Goal: Task Accomplishment & Management: Manage account settings

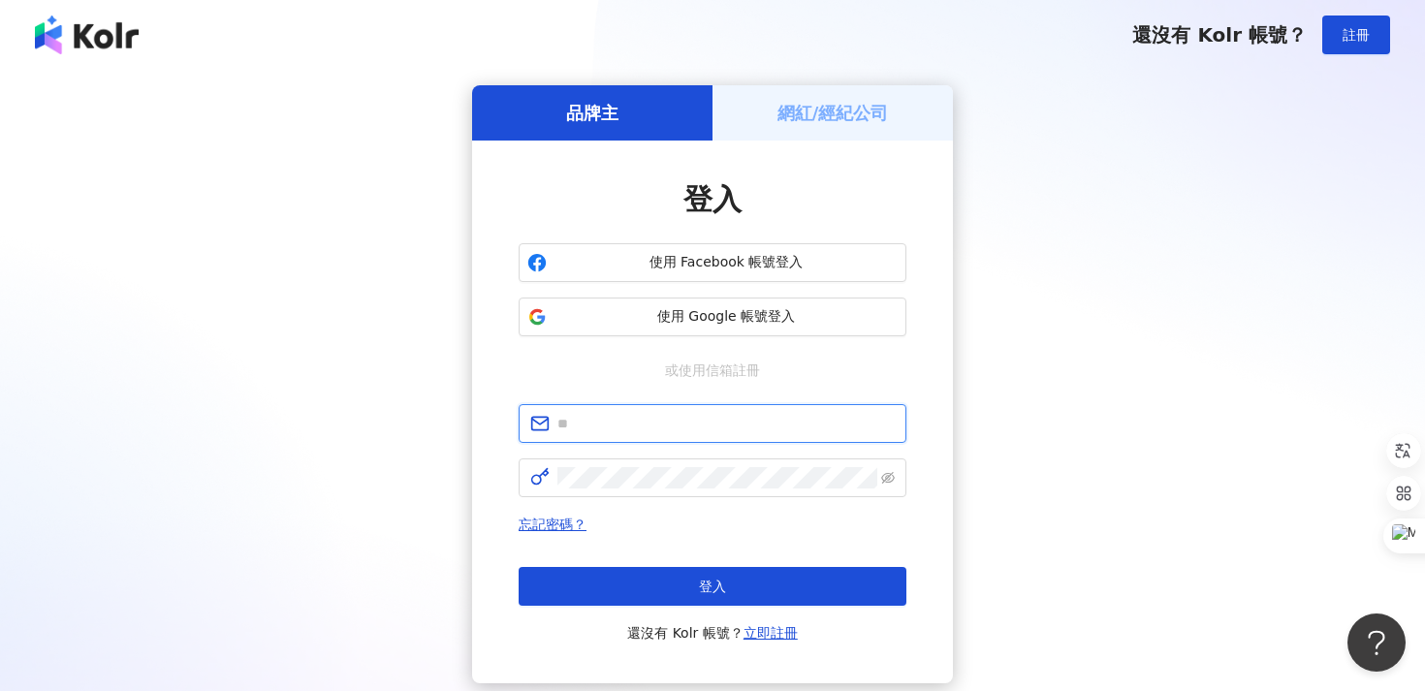
type input "**********"
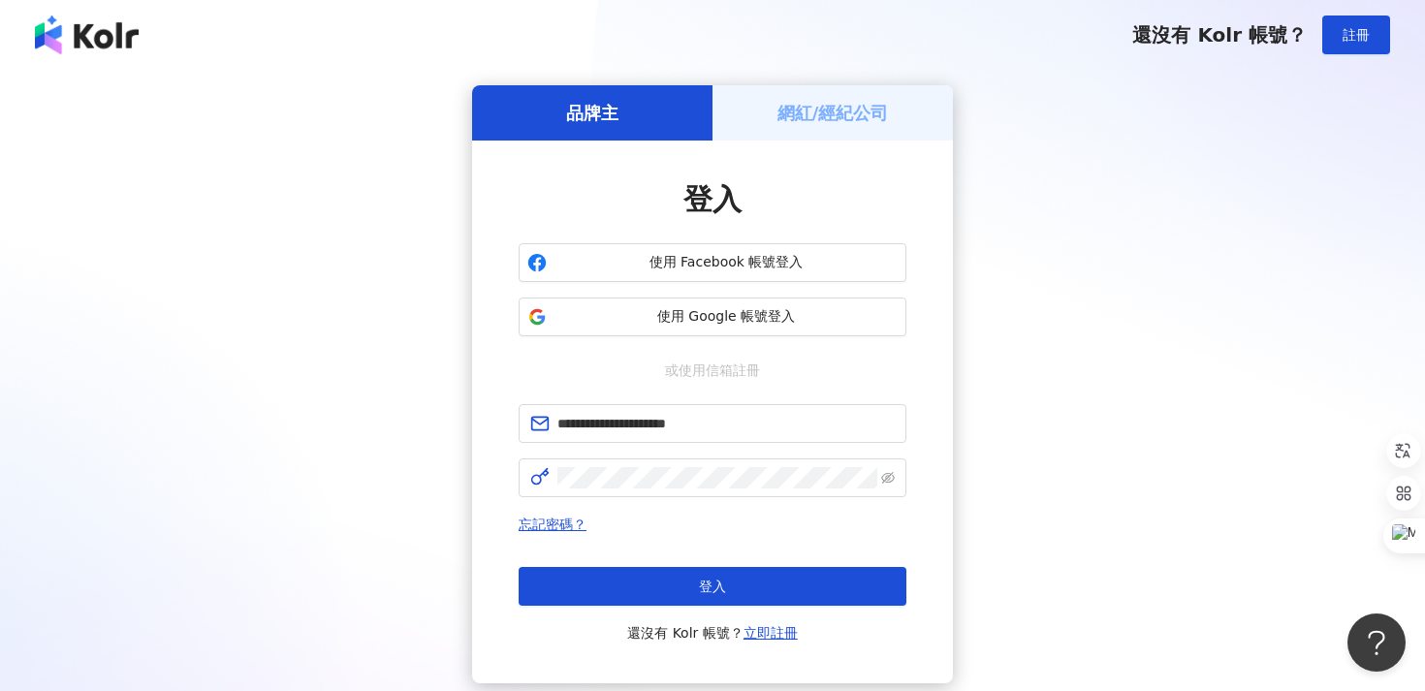
click at [841, 118] on h5 "網紅/經紀公司" at bounding box center [832, 113] width 111 height 24
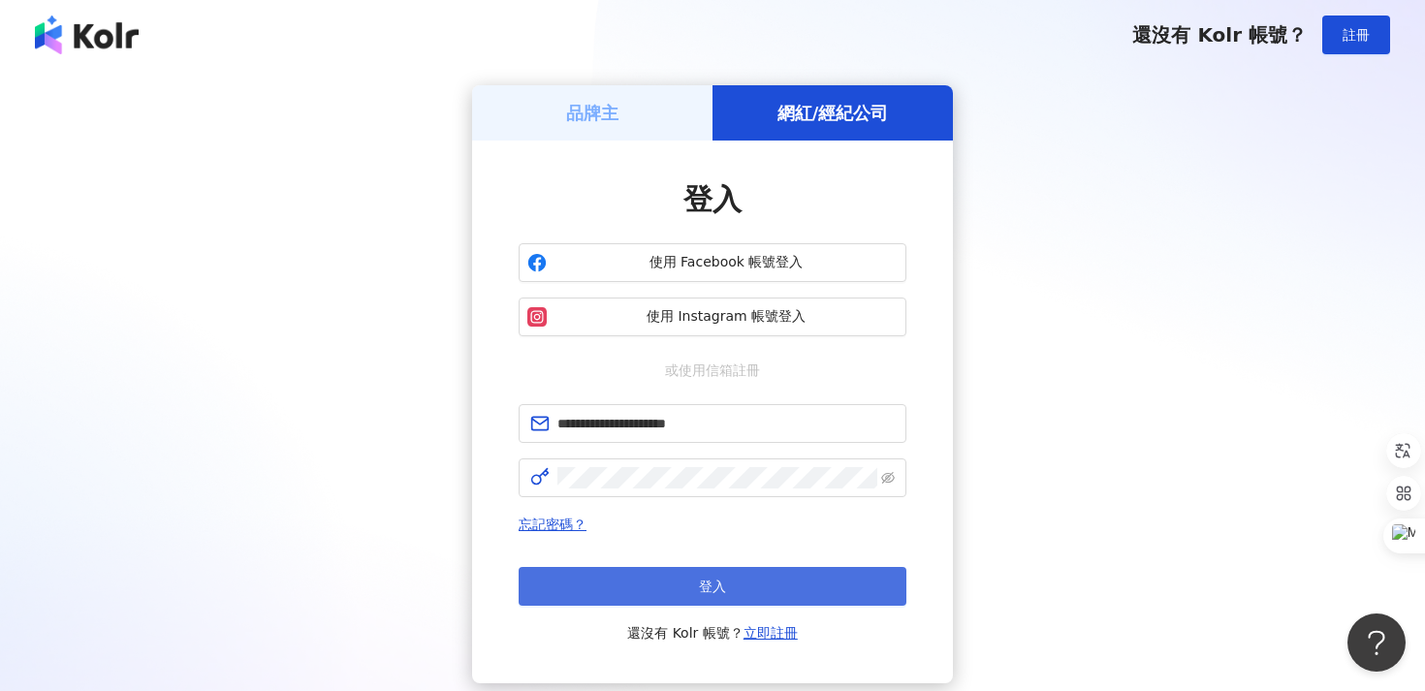
click at [703, 589] on span "登入" at bounding box center [712, 587] width 27 height 16
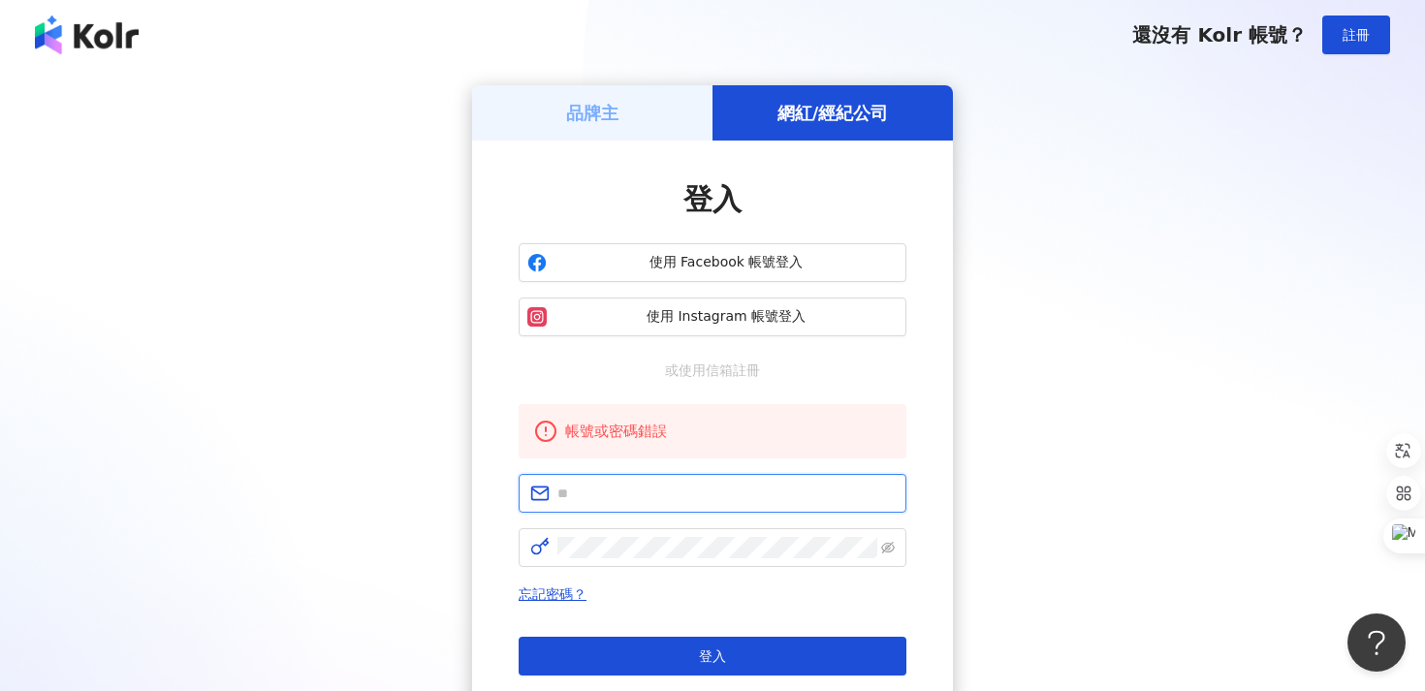
type input "**********"
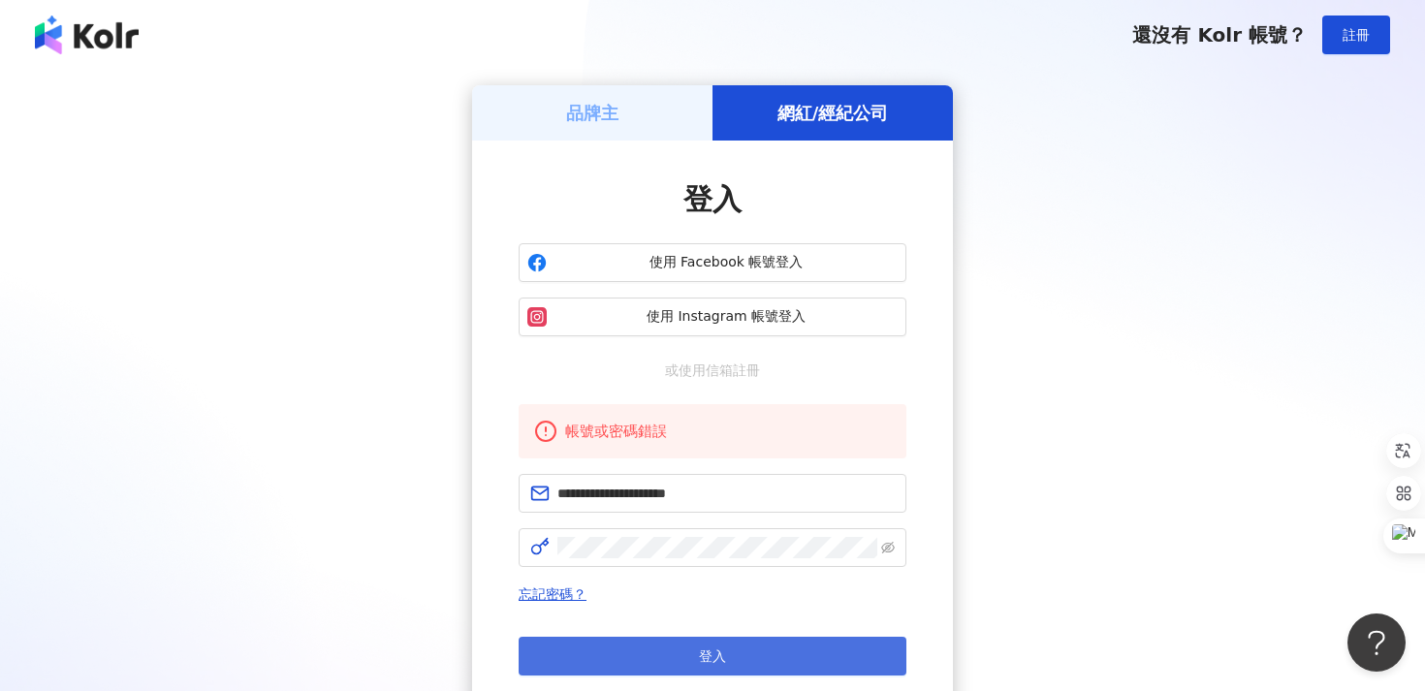
click at [693, 645] on button "登入" at bounding box center [713, 656] width 388 height 39
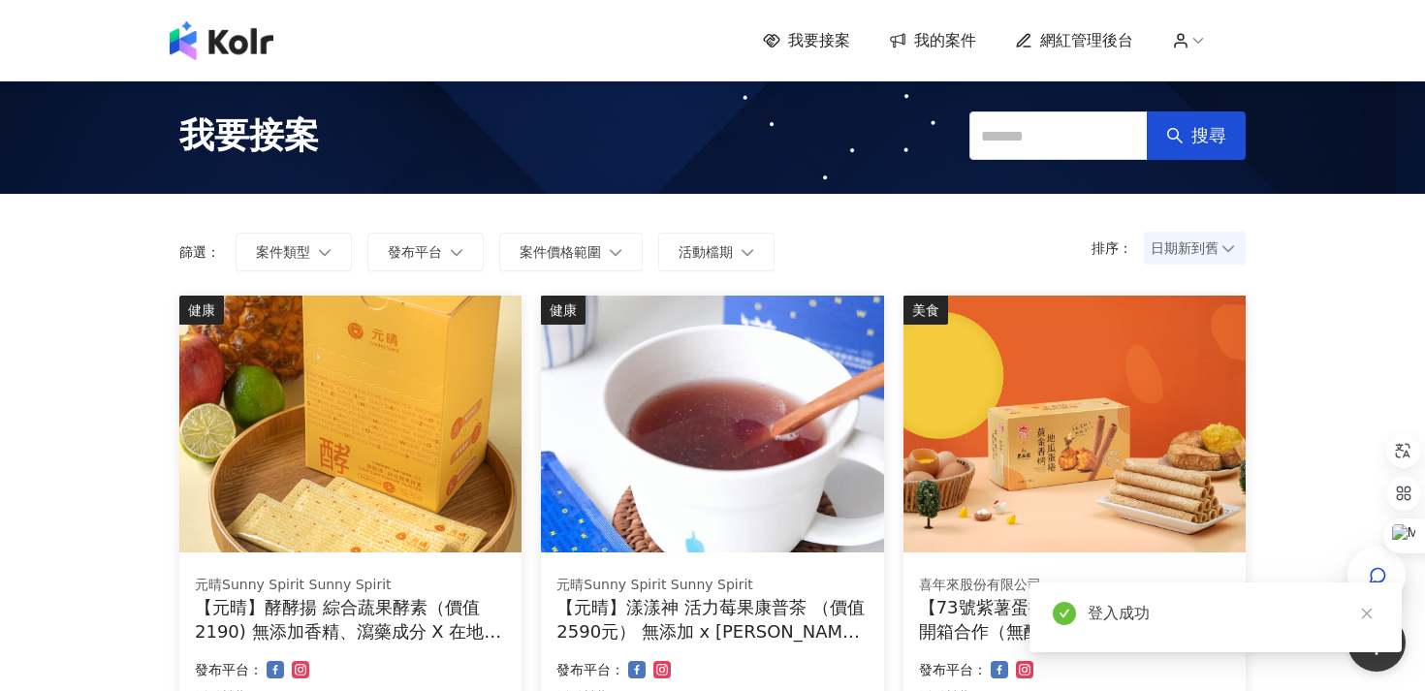
click at [1078, 48] on span "網紅管理後台" at bounding box center [1086, 40] width 93 height 21
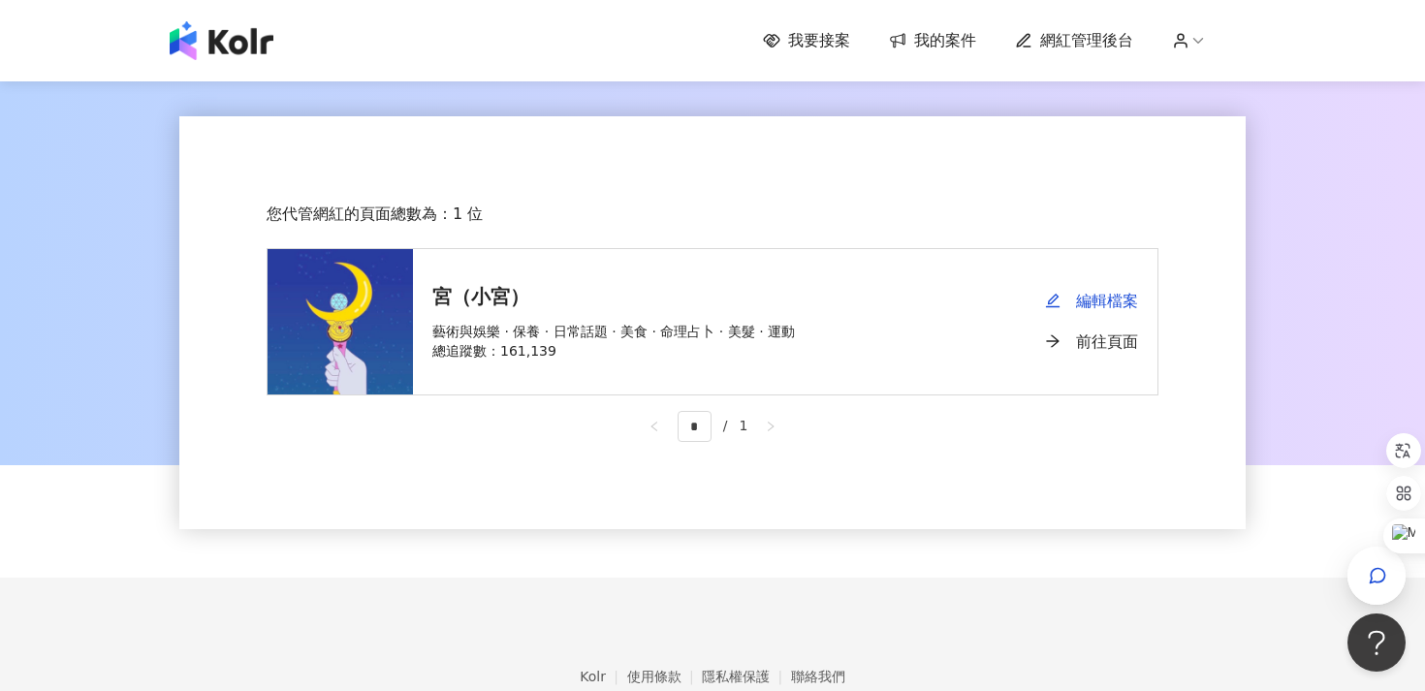
click at [660, 324] on span "藝術與娛樂 · 保養 · 日常話題 · 美食 · 命理占卜 · 美髮 · 運動" at bounding box center [613, 331] width 362 height 19
click at [915, 28] on div "我要接案 我的案件 網紅管理後台" at bounding box center [712, 40] width 1105 height 39
click at [920, 47] on span "我的案件" at bounding box center [945, 40] width 62 height 21
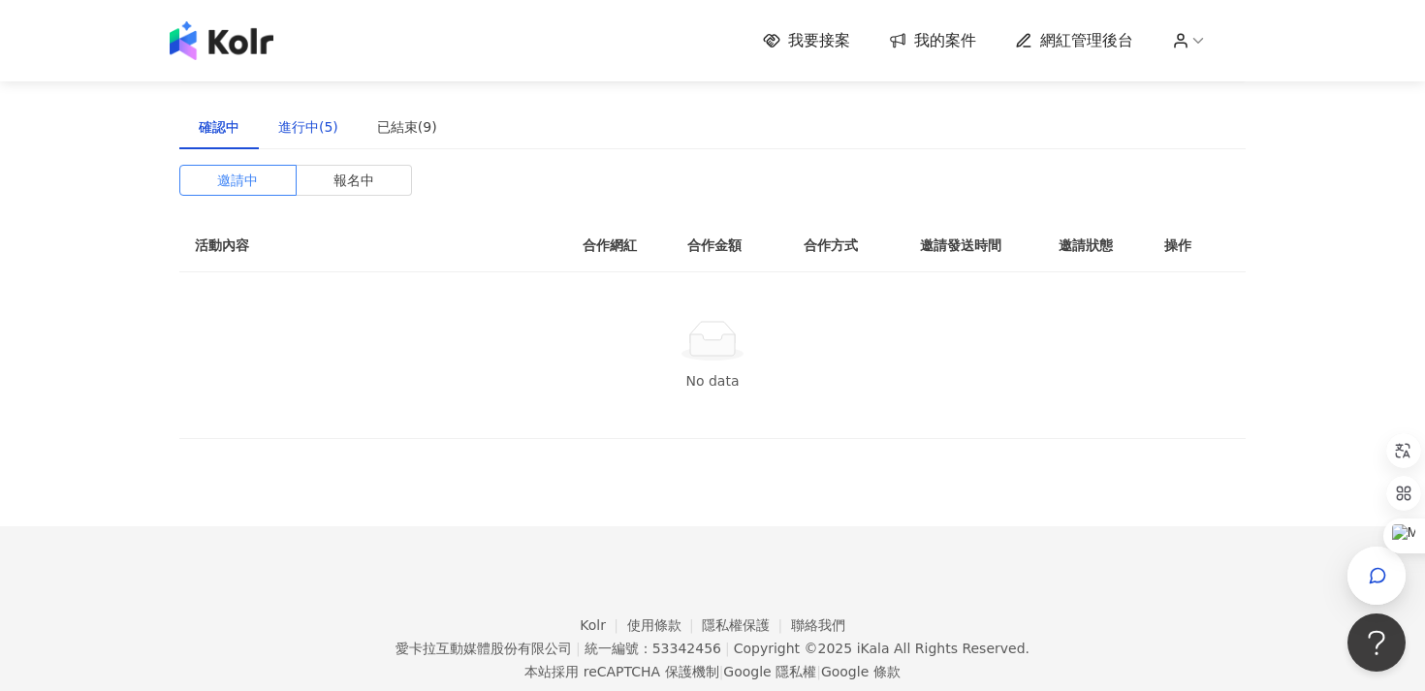
click at [325, 137] on div "進行中(5)" at bounding box center [308, 126] width 60 height 21
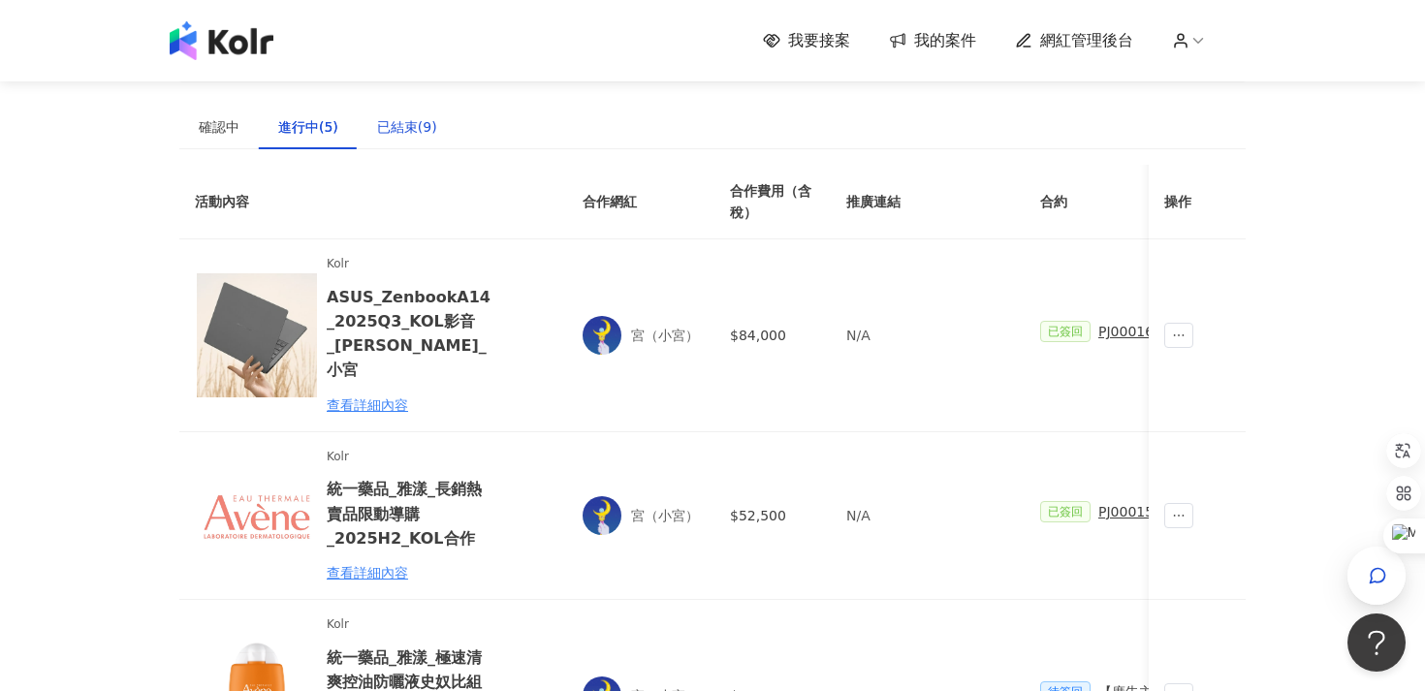
click at [416, 123] on div "已結束(9)" at bounding box center [407, 126] width 60 height 21
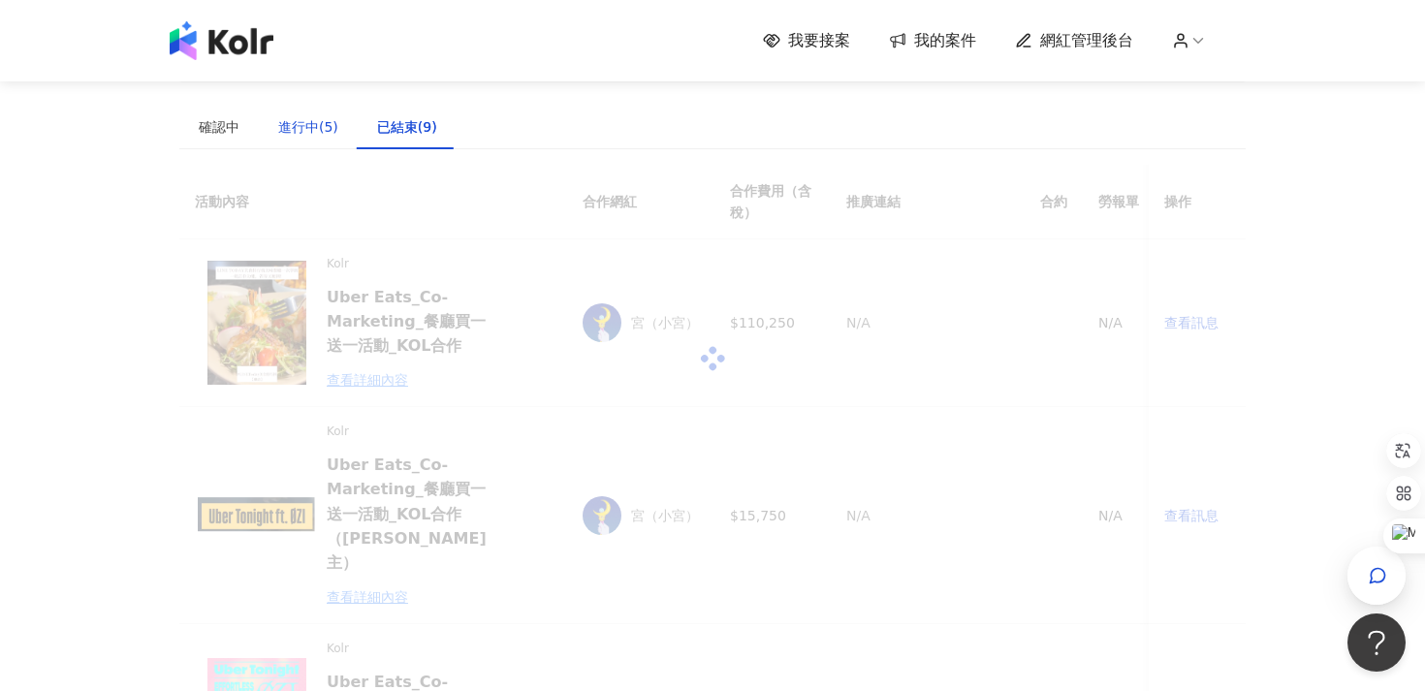
click at [304, 116] on div "進行中(5)" at bounding box center [308, 126] width 60 height 21
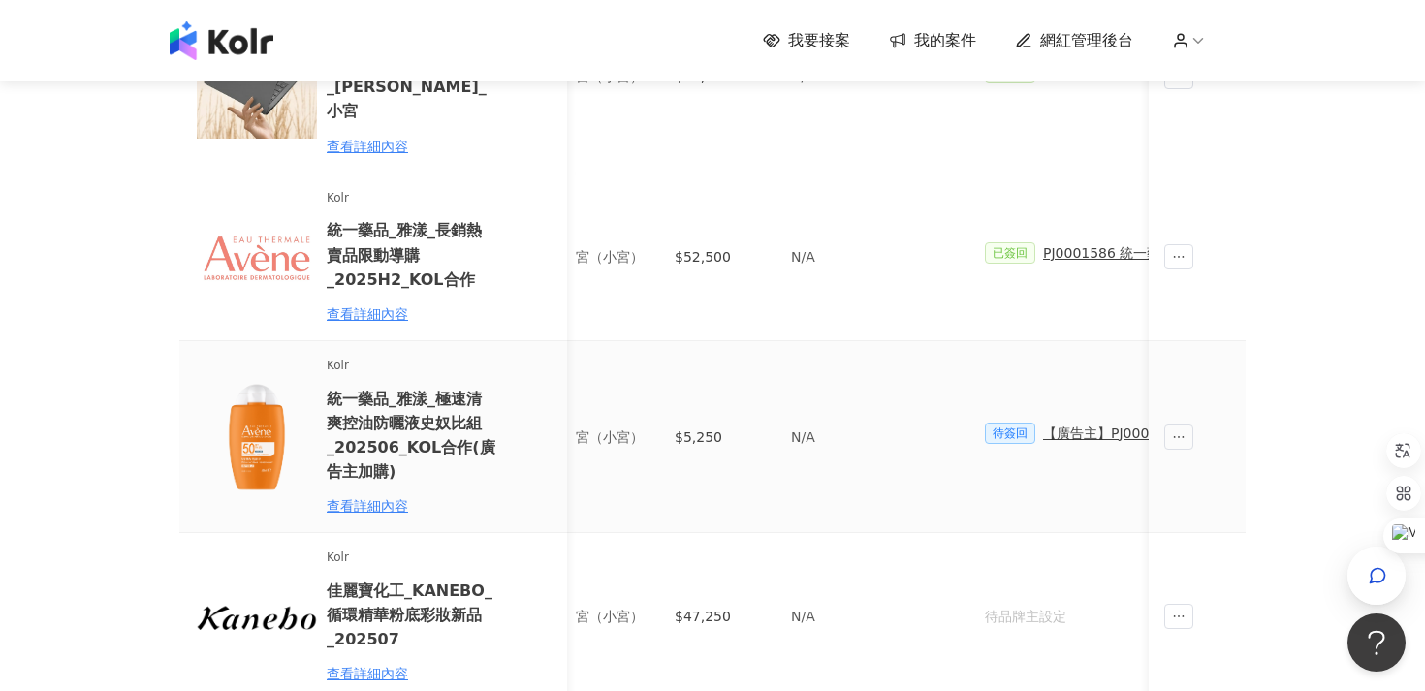
scroll to position [0, 62]
click at [1102, 423] on div "【廣告主】PJ0001488 統一藥品_雅漾_極速清爽控油防曬液史奴比組_202506_活動確認單" at bounding box center [1311, 433] width 550 height 21
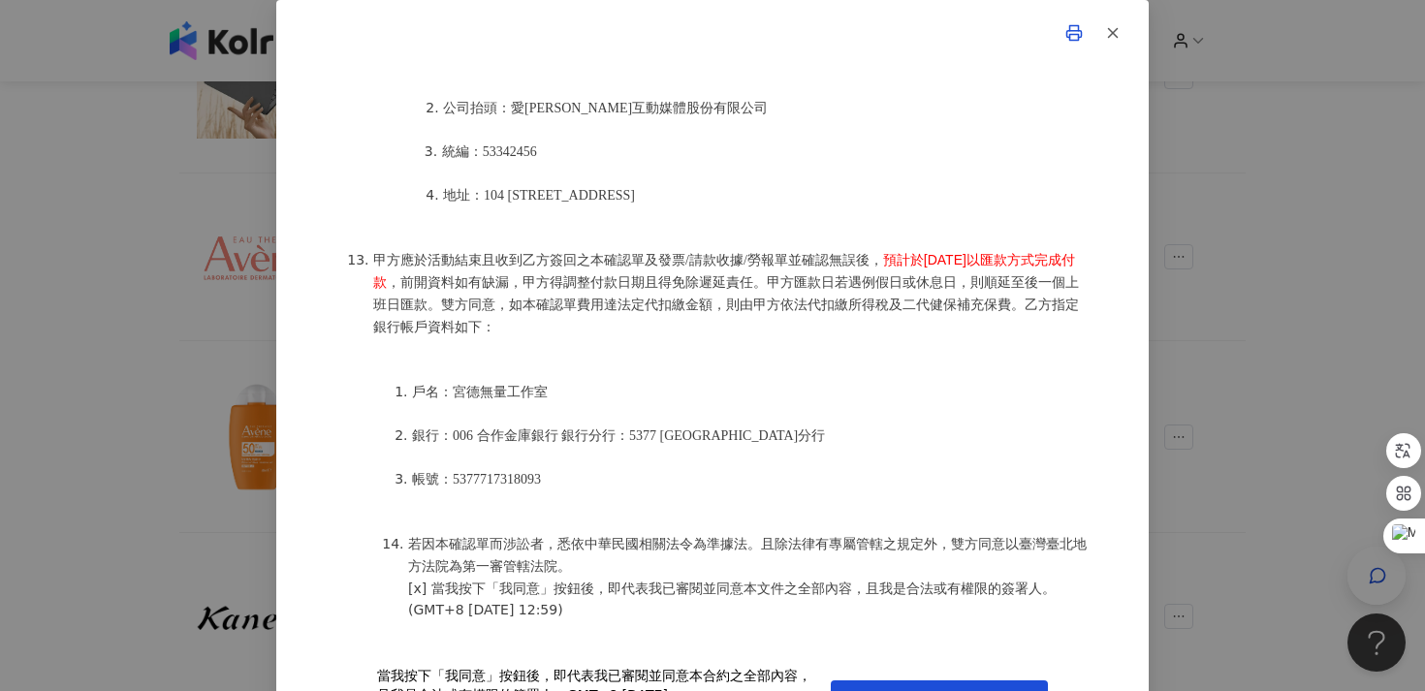
scroll to position [54, 0]
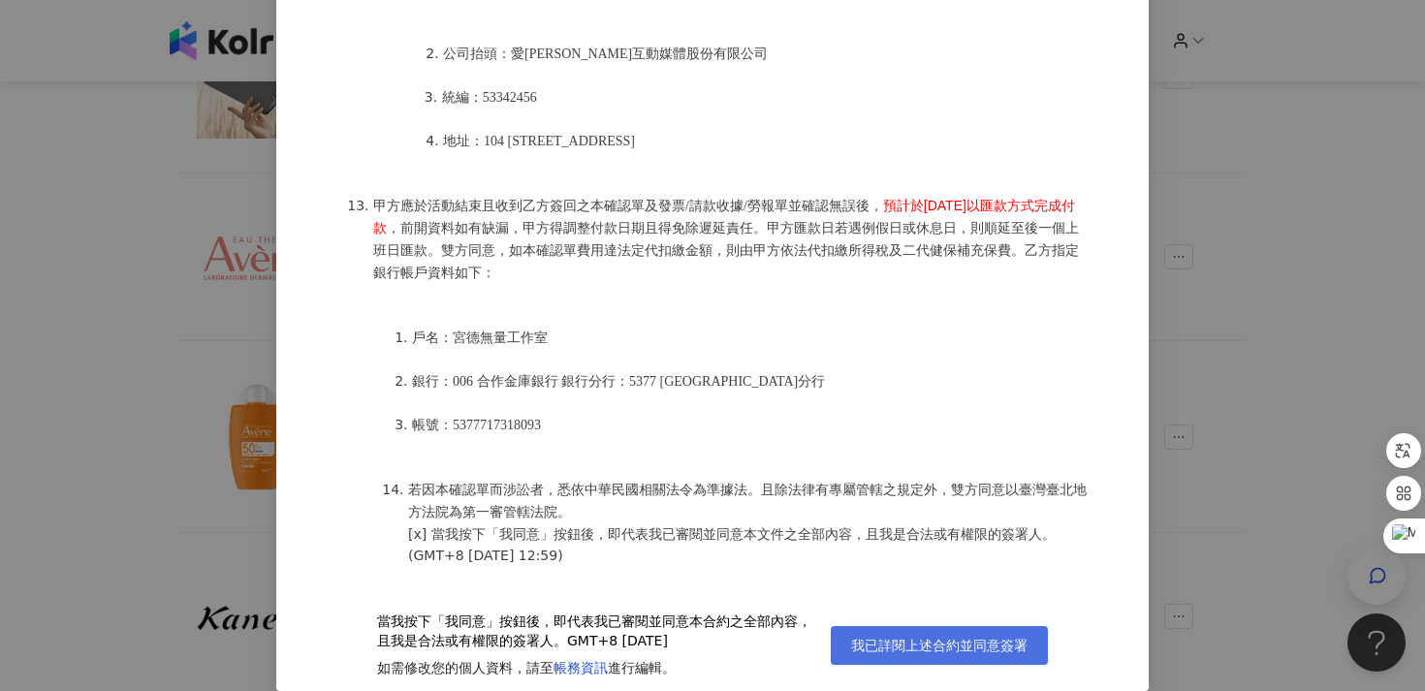
click at [877, 646] on span "我已詳閱上述合約並同意簽署" at bounding box center [939, 646] width 176 height 16
